Goal: Information Seeking & Learning: Learn about a topic

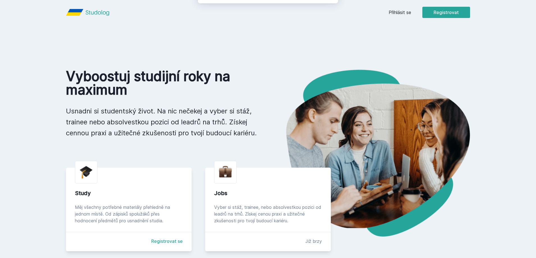
click at [269, 40] on button "Ne" at bounding box center [269, 36] width 20 height 14
click at [96, 13] on icon at bounding box center [98, 12] width 24 height 7
click at [96, 12] on icon at bounding box center [98, 12] width 24 height 7
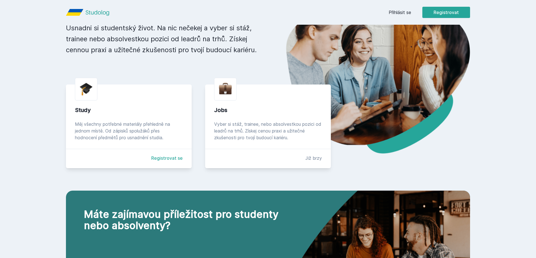
scroll to position [84, 0]
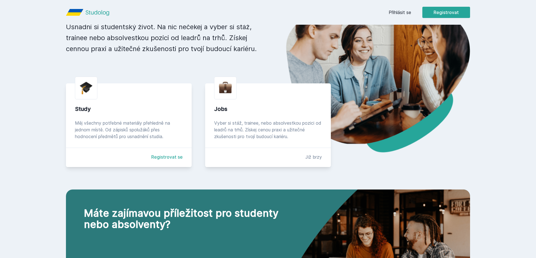
click at [161, 157] on link "Registrovat se" at bounding box center [166, 156] width 31 height 7
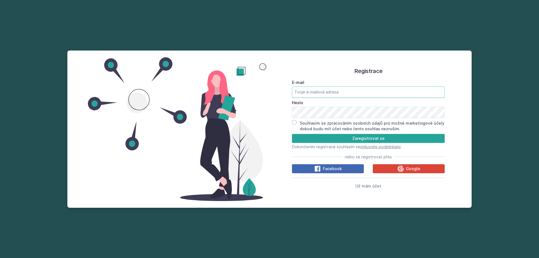
click at [325, 96] on input "E-mail" at bounding box center [368, 91] width 153 height 11
click at [390, 171] on button "Google" at bounding box center [409, 168] width 72 height 9
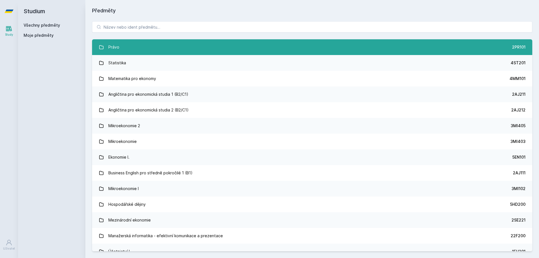
click at [131, 49] on link "Právo 2PR101" at bounding box center [312, 47] width 440 height 16
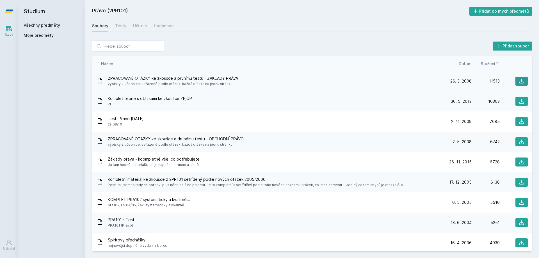
click at [521, 82] on icon at bounding box center [521, 81] width 5 height 5
click at [494, 65] on span "Stažení" at bounding box center [487, 64] width 15 height 6
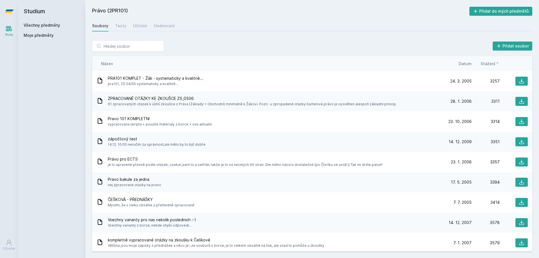
click at [493, 65] on span "Stažení" at bounding box center [487, 64] width 15 height 6
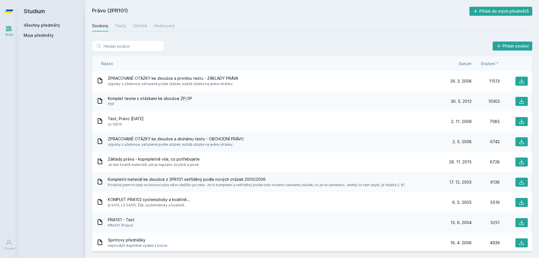
click at [466, 65] on span "Datum" at bounding box center [464, 64] width 13 height 6
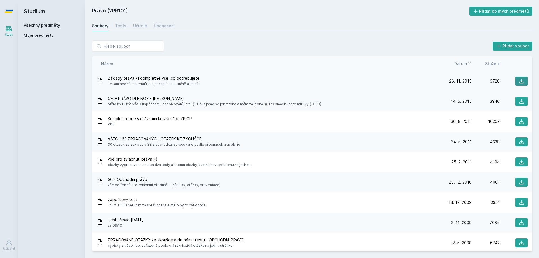
click at [519, 80] on icon at bounding box center [522, 81] width 6 height 6
click at [51, 26] on link "Všechny předměty" at bounding box center [42, 25] width 36 height 5
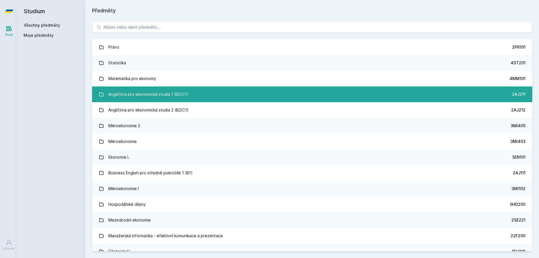
click at [183, 93] on div "Angličtina pro ekonomická studia 1 (B2/C1)" at bounding box center [148, 94] width 80 height 11
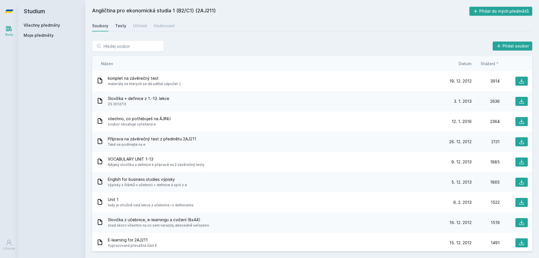
click at [121, 27] on div "Testy" at bounding box center [120, 26] width 11 height 6
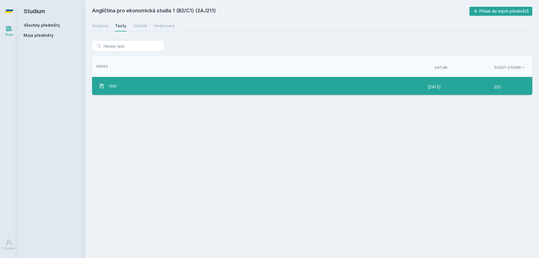
click at [129, 87] on div "test" at bounding box center [263, 85] width 329 height 11
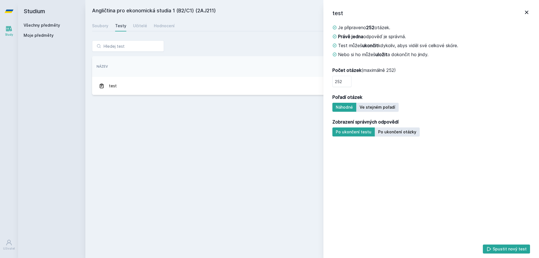
click at [528, 14] on icon at bounding box center [526, 12] width 3 height 3
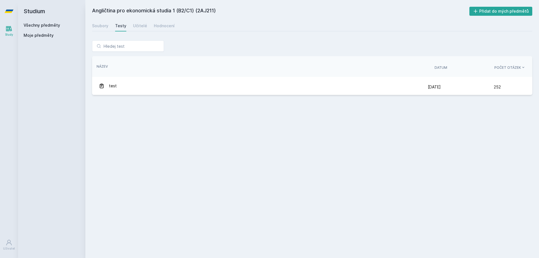
click at [131, 25] on div "Soubory Testy Učitelé Hodnocení" at bounding box center [312, 25] width 440 height 11
click at [137, 25] on div "Učitelé" at bounding box center [140, 26] width 14 height 6
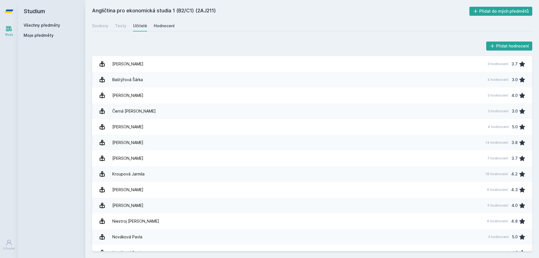
click at [166, 28] on div "Hodnocení" at bounding box center [164, 26] width 21 height 6
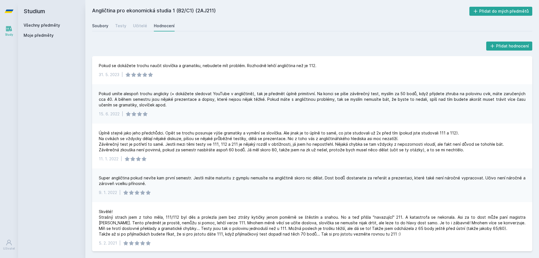
click at [104, 26] on div "Soubory" at bounding box center [100, 26] width 16 height 6
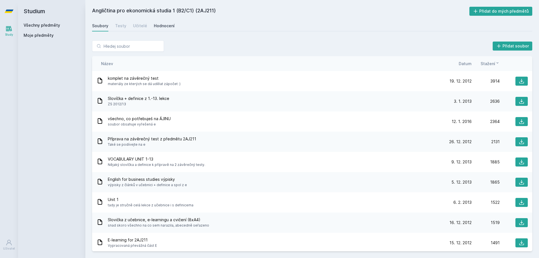
click at [154, 24] on div "Hodnocení" at bounding box center [164, 26] width 21 height 6
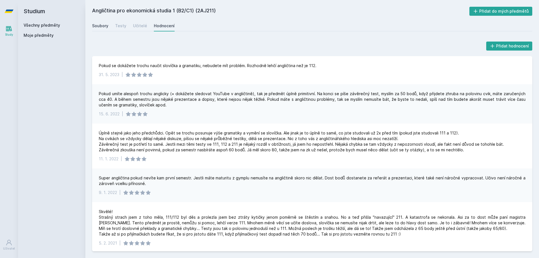
click at [97, 25] on div "Soubory" at bounding box center [100, 26] width 16 height 6
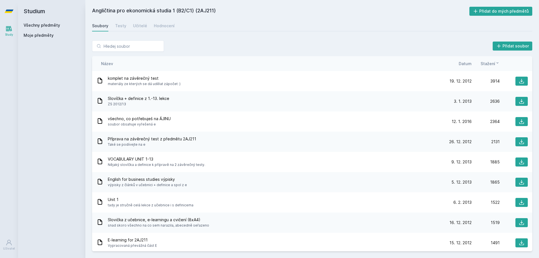
click at [465, 63] on span "Datum" at bounding box center [464, 64] width 13 height 6
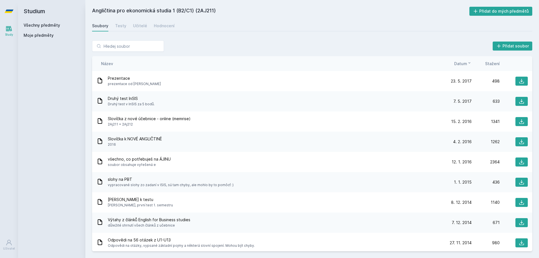
click at [12, 30] on icon at bounding box center [9, 28] width 7 height 7
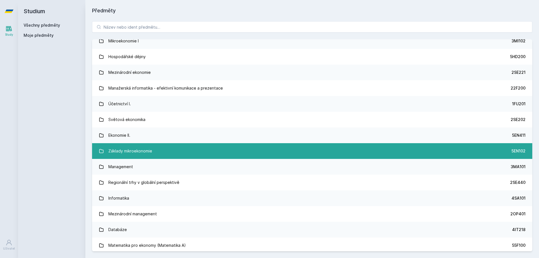
scroll to position [168, 0]
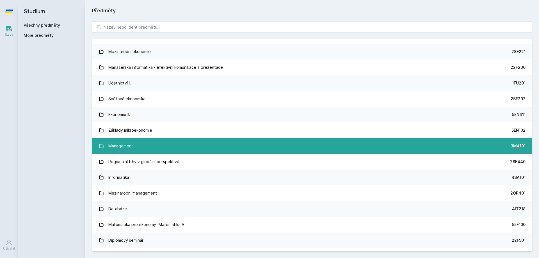
click at [139, 145] on link "Management 3MA101" at bounding box center [312, 146] width 440 height 16
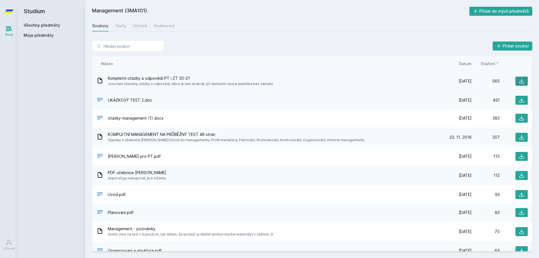
click at [519, 80] on icon at bounding box center [522, 81] width 6 height 6
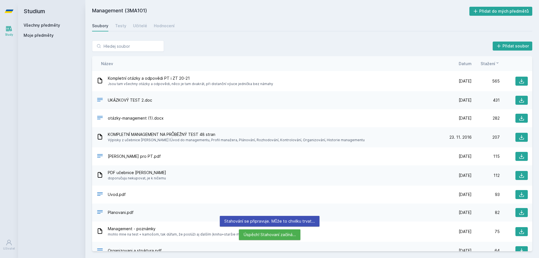
click at [466, 62] on span "Datum" at bounding box center [464, 64] width 13 height 6
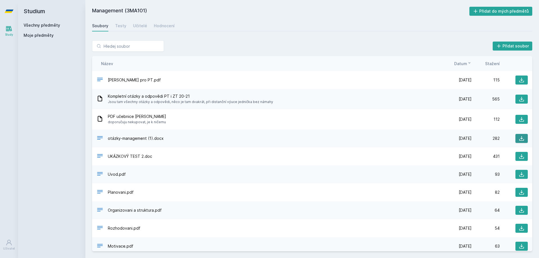
click at [515, 139] on button at bounding box center [521, 138] width 12 height 9
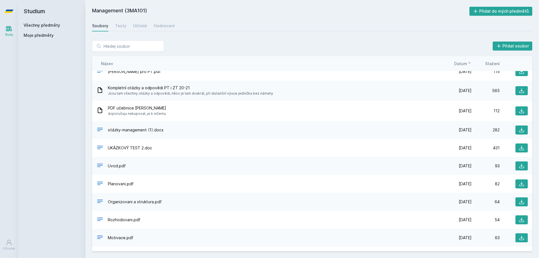
scroll to position [28, 0]
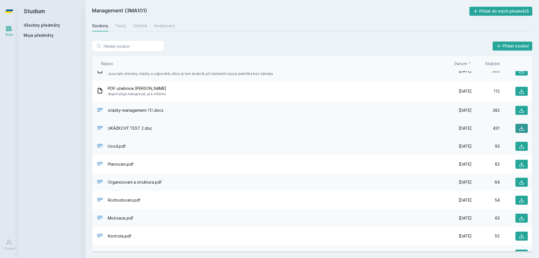
click at [519, 129] on icon at bounding box center [522, 128] width 6 height 6
